Goal: Transaction & Acquisition: Purchase product/service

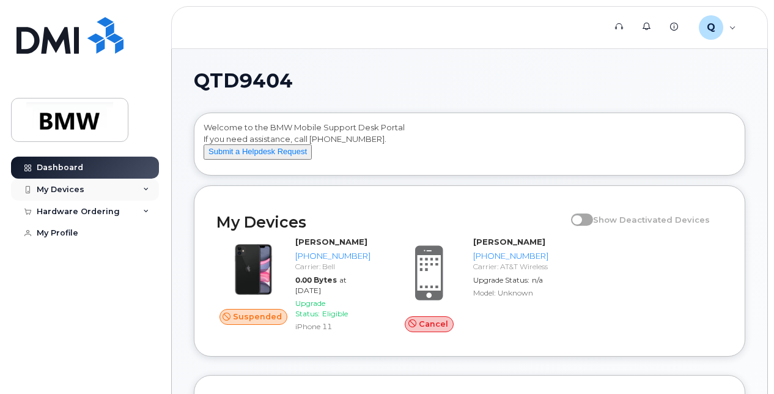
click at [70, 188] on div "My Devices" at bounding box center [61, 190] width 48 height 10
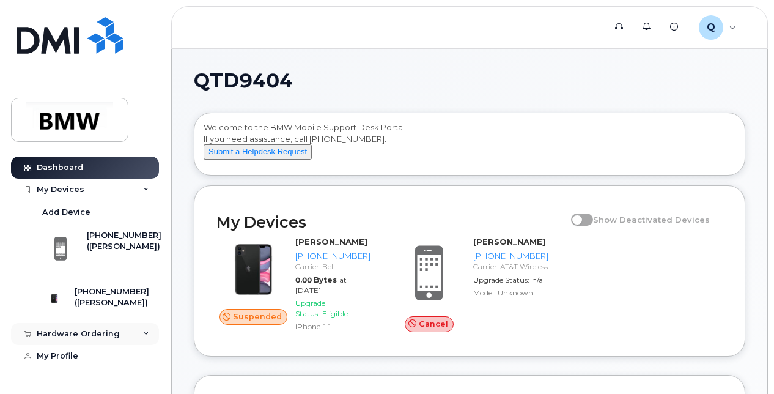
click at [92, 339] on div "Hardware Ordering" at bounding box center [78, 334] width 83 height 10
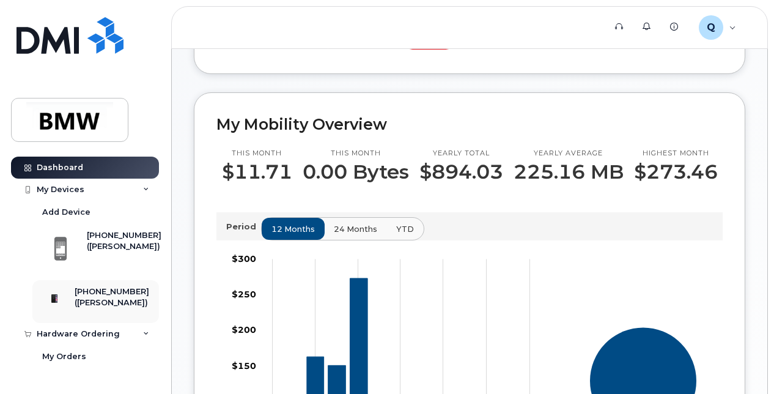
scroll to position [52, 0]
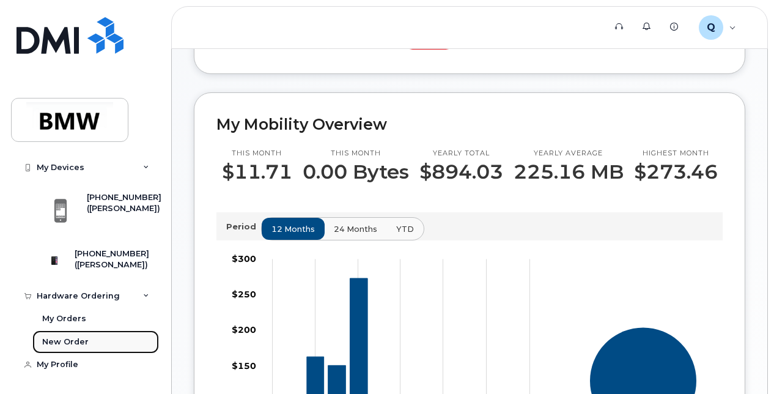
click at [72, 346] on div "New Order" at bounding box center [65, 341] width 46 height 11
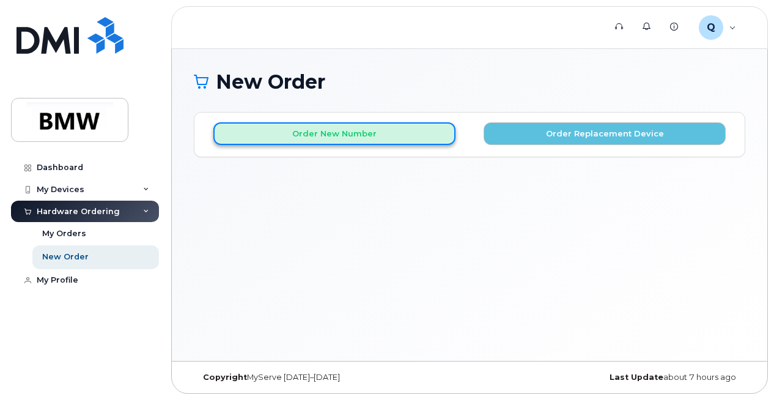
click at [416, 123] on button "Order New Number" at bounding box center [334, 133] width 242 height 23
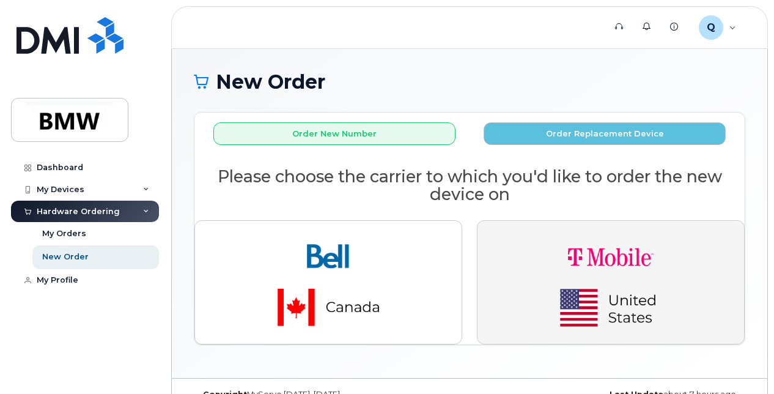
click at [575, 279] on img "button" at bounding box center [610, 281] width 171 height 103
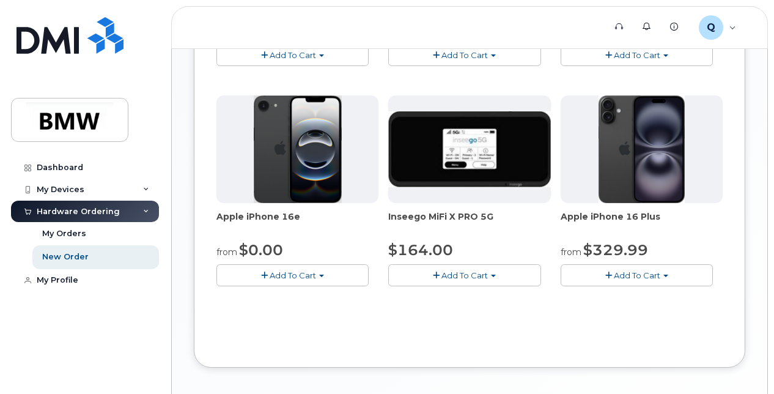
scroll to position [467, 0]
click at [303, 150] on img at bounding box center [298, 149] width 88 height 108
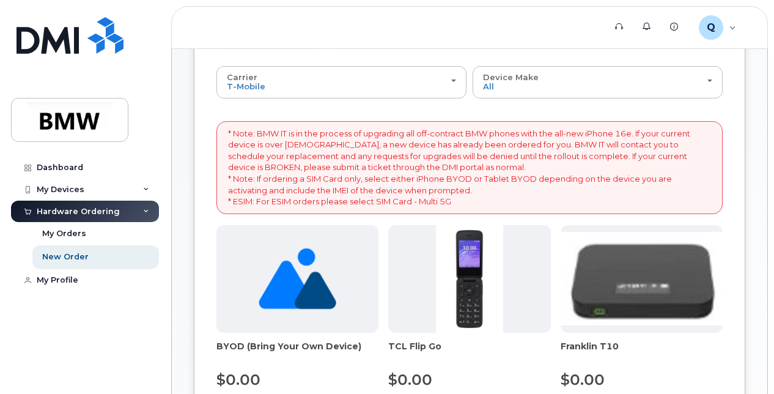
scroll to position [116, 0]
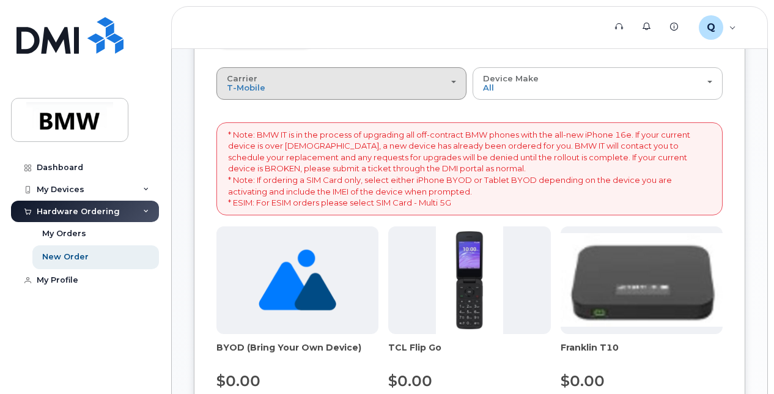
click at [421, 87] on div "Carrier Bell T-Mobile" at bounding box center [341, 83] width 229 height 19
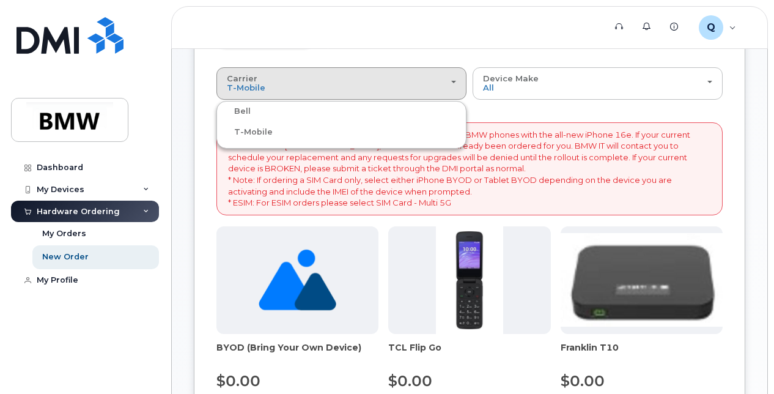
click at [390, 112] on div "Bell" at bounding box center [341, 111] width 244 height 15
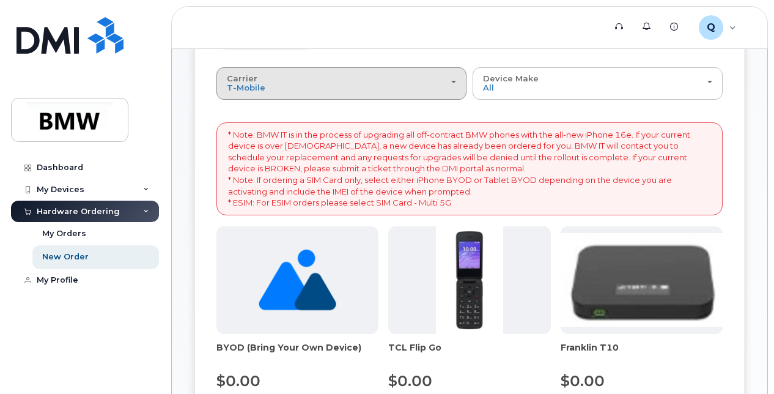
click at [276, 75] on div "Carrier Bell T-Mobile" at bounding box center [341, 83] width 229 height 19
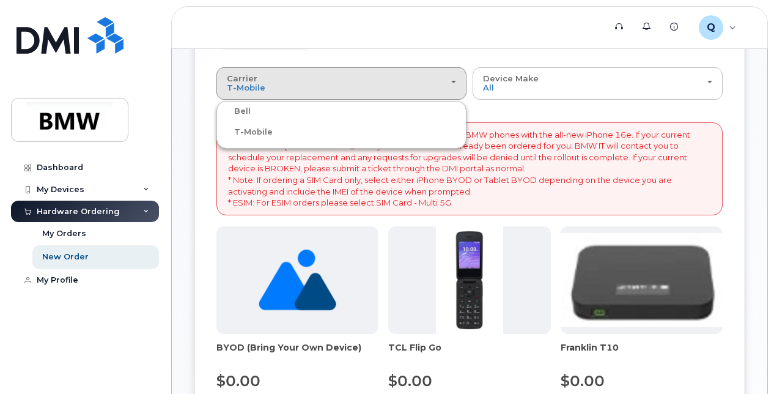
click at [239, 108] on label "Bell" at bounding box center [234, 111] width 31 height 15
click at [0, 0] on input "Bell" at bounding box center [0, 0] width 0 height 0
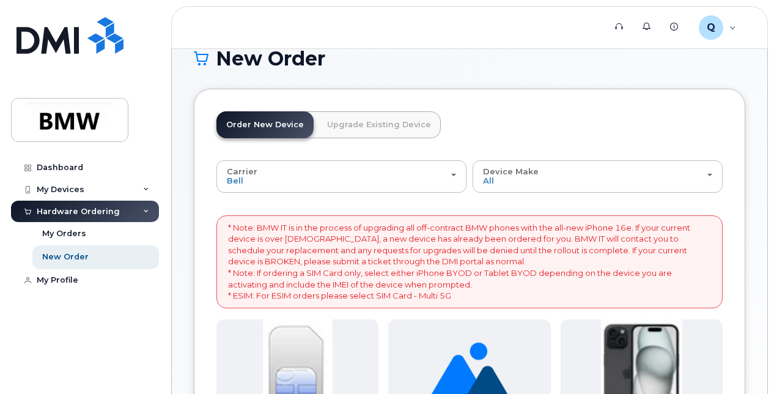
scroll to position [22, 0]
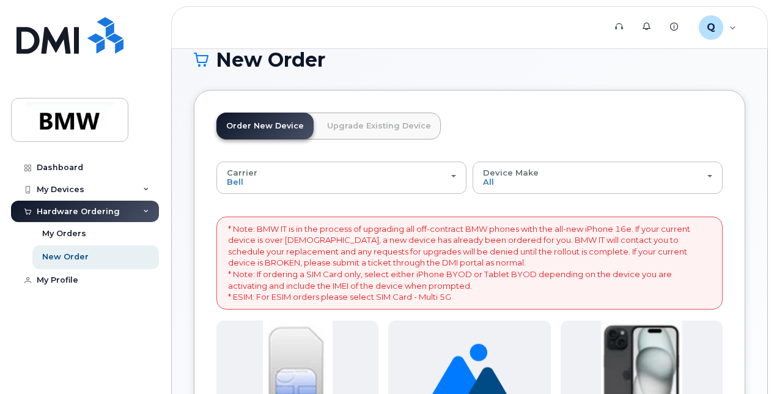
click at [386, 120] on link "Upgrade Existing Device" at bounding box center [378, 125] width 123 height 27
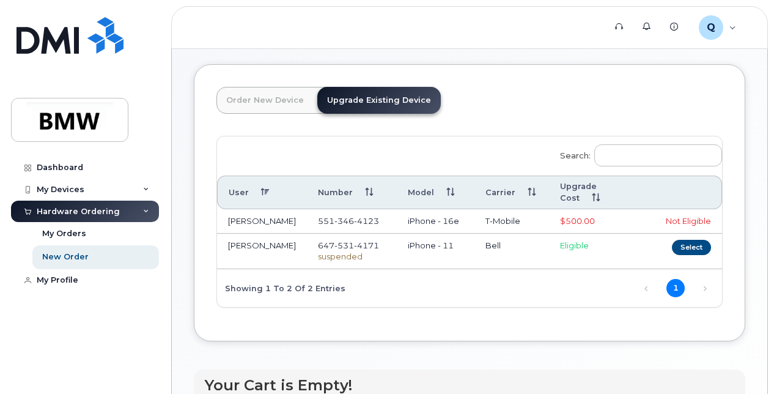
scroll to position [49, 0]
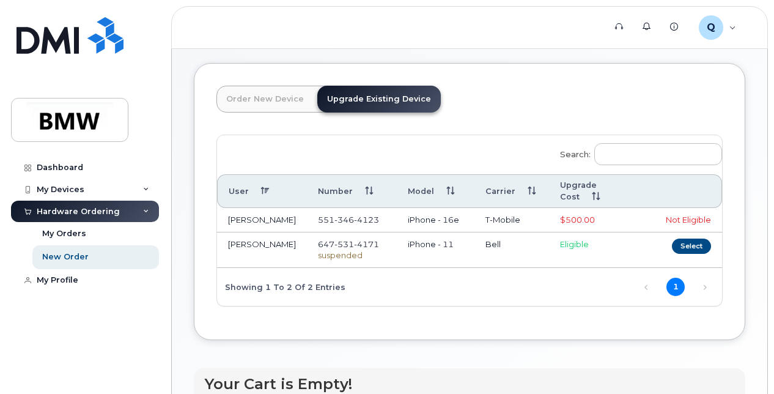
click at [427, 240] on td "iPhone - 11" at bounding box center [436, 249] width 78 height 35
click at [427, 232] on td "iPhone - 11" at bounding box center [436, 249] width 78 height 35
click at [422, 209] on td "iPhone - 16e" at bounding box center [436, 220] width 78 height 24
click at [79, 193] on div "My Devices" at bounding box center [61, 190] width 48 height 10
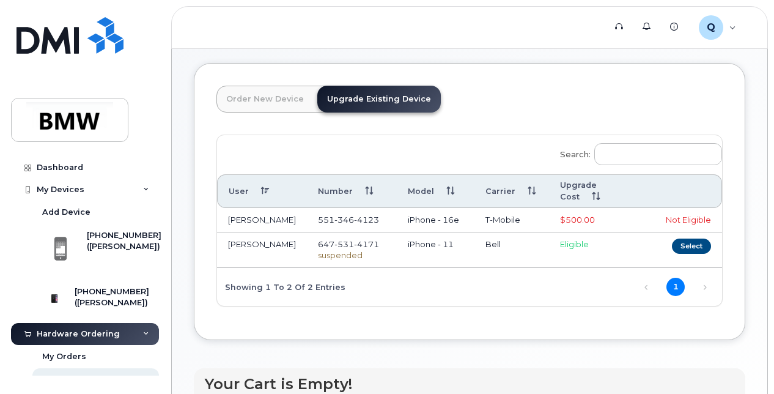
click at [252, 211] on td "[PERSON_NAME]" at bounding box center [262, 220] width 90 height 24
click at [334, 215] on span "346" at bounding box center [344, 220] width 20 height 10
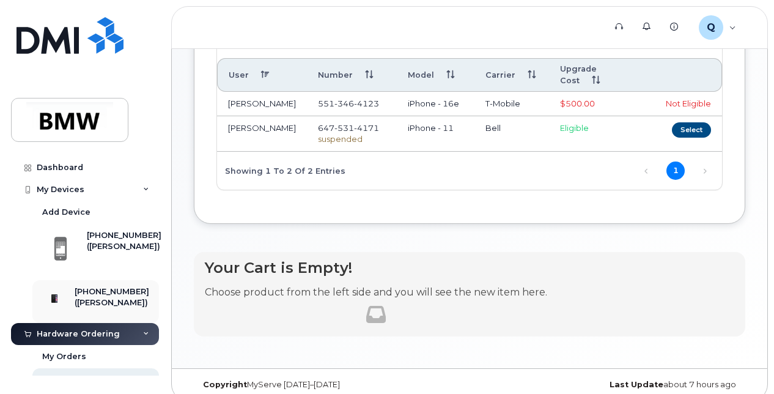
scroll to position [52, 0]
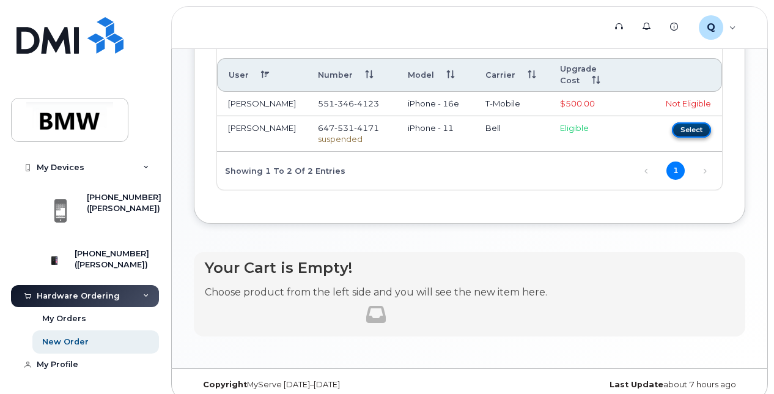
click at [689, 122] on button "Select" at bounding box center [691, 129] width 39 height 15
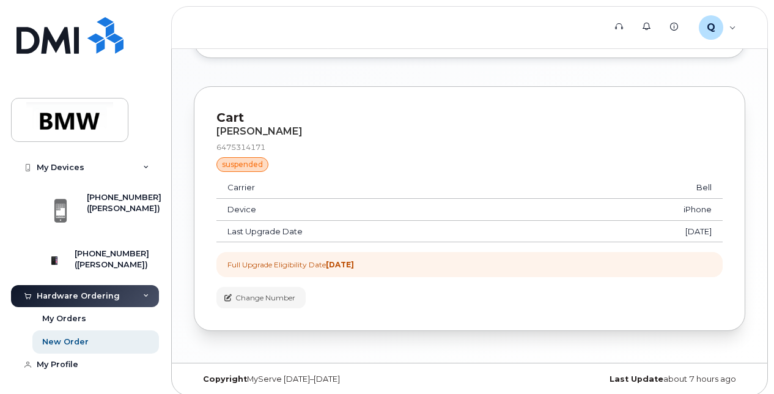
scroll to position [556, 0]
click at [282, 293] on span "Change Number" at bounding box center [265, 298] width 60 height 11
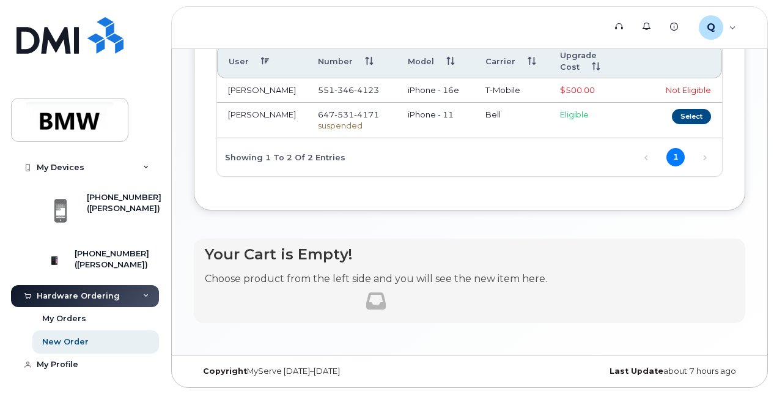
scroll to position [165, 0]
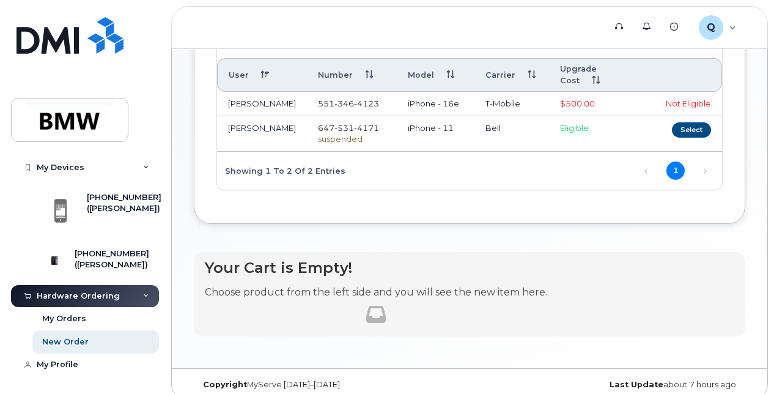
click at [675, 98] on div "Not Eligible" at bounding box center [685, 104] width 51 height 12
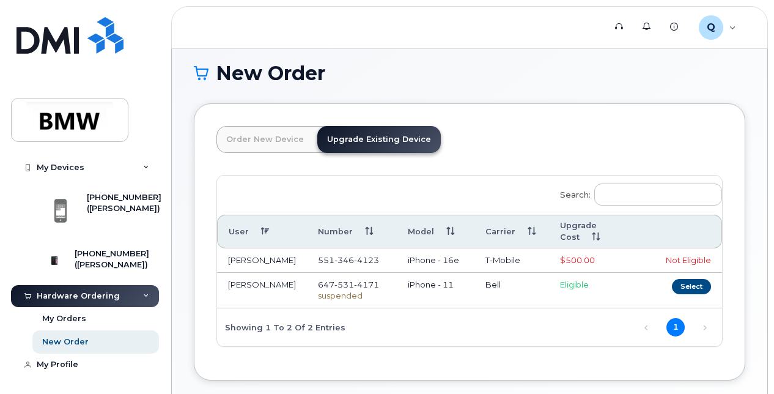
scroll to position [0, 0]
